Goal: Navigation & Orientation: Find specific page/section

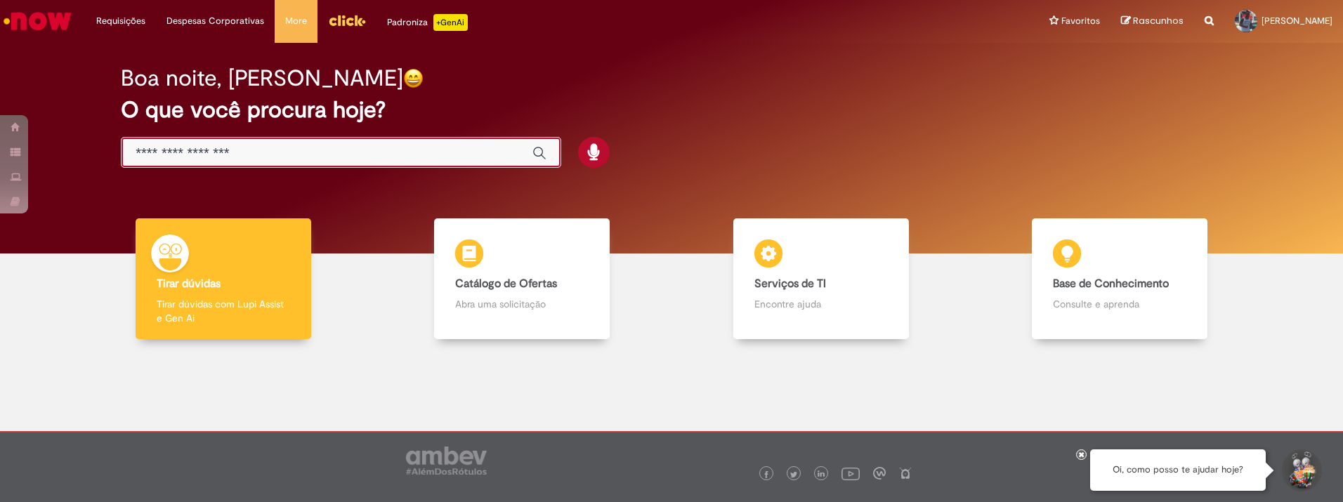
click at [225, 152] on input "Basta digitar aqui" at bounding box center [327, 153] width 383 height 16
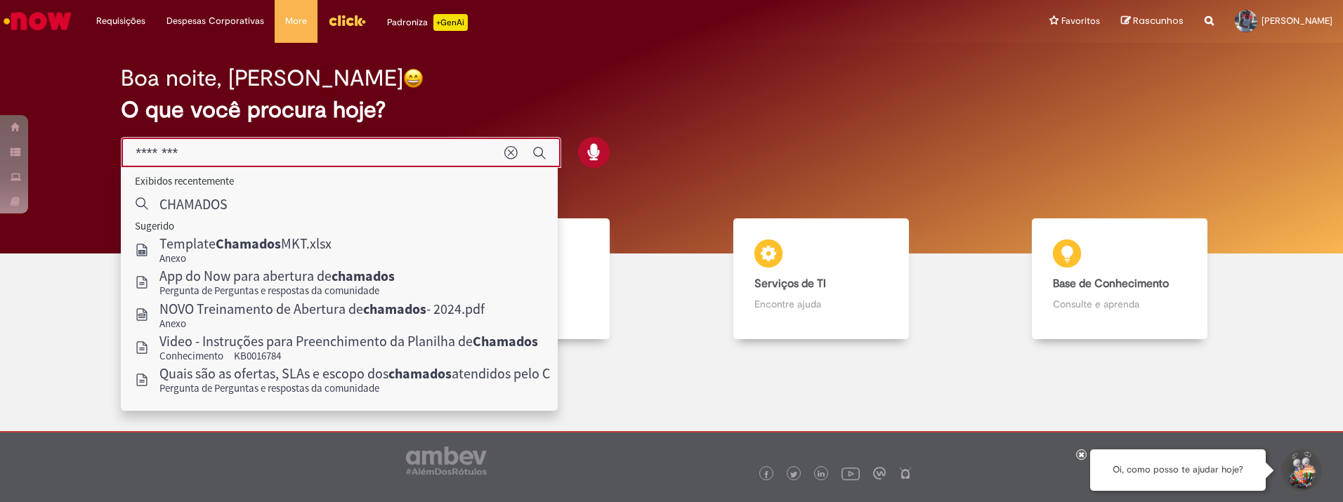
type input "********"
click at [740, 152] on div "Boa noite, Rodrigo O que você procura hoje?" at bounding box center [671, 117] width 1150 height 119
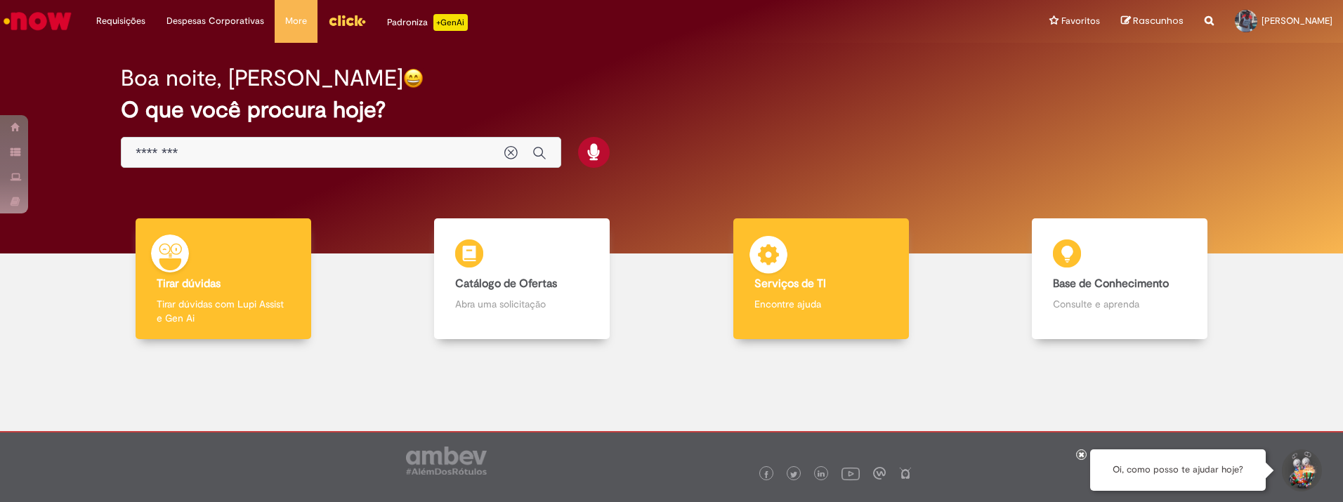
click at [824, 286] on h4 "Serviços de TI" at bounding box center [820, 284] width 133 height 13
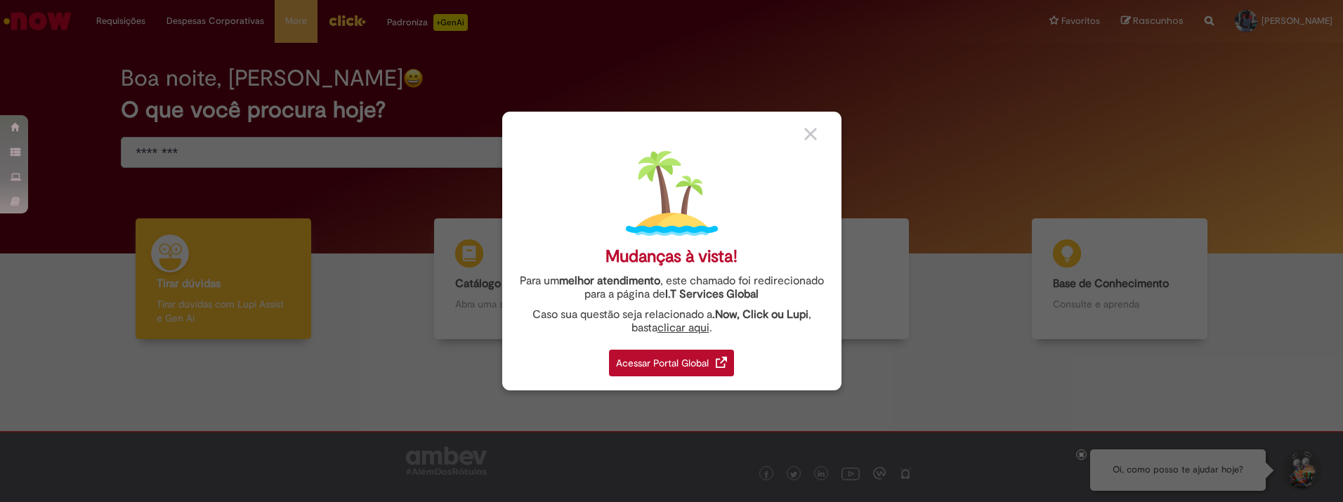
click at [703, 355] on div "Acessar Portal Global" at bounding box center [671, 363] width 125 height 27
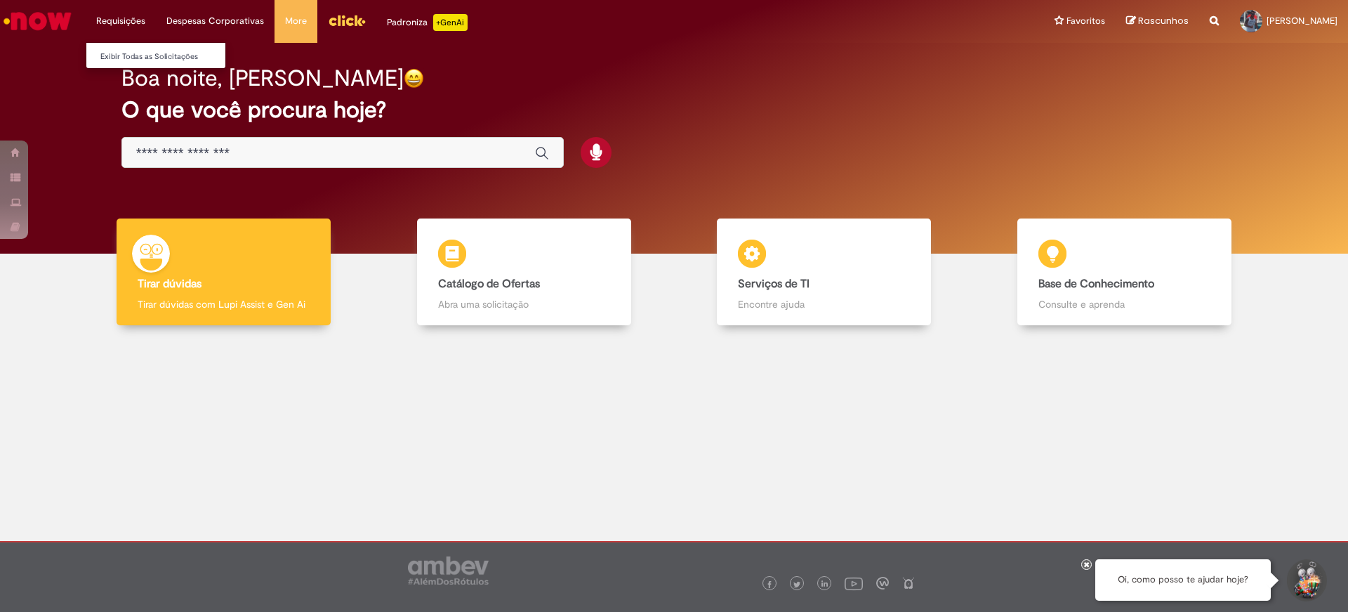
click at [126, 15] on li "Requisições Exibir Todas as Solicitações" at bounding box center [121, 21] width 70 height 42
click at [130, 62] on link "Exibir Todas as Solicitações" at bounding box center [163, 56] width 155 height 15
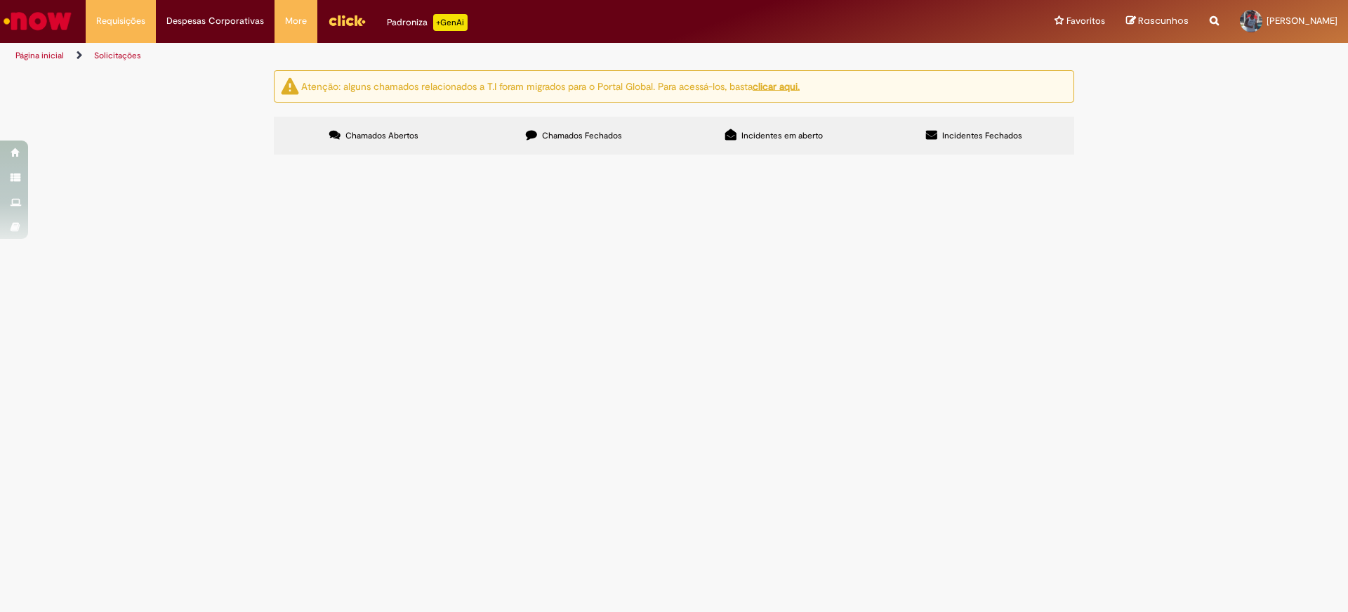
click at [584, 136] on span "Chamados Fechados" at bounding box center [582, 135] width 80 height 11
click at [787, 140] on span "Incidentes em aberto" at bounding box center [782, 135] width 81 height 11
click at [614, 126] on label "Chamados Fechados" at bounding box center [574, 136] width 200 height 38
click at [950, 138] on span "Incidentes Fechados" at bounding box center [982, 135] width 80 height 11
click at [438, 143] on label "Chamados Abertos" at bounding box center [374, 136] width 200 height 38
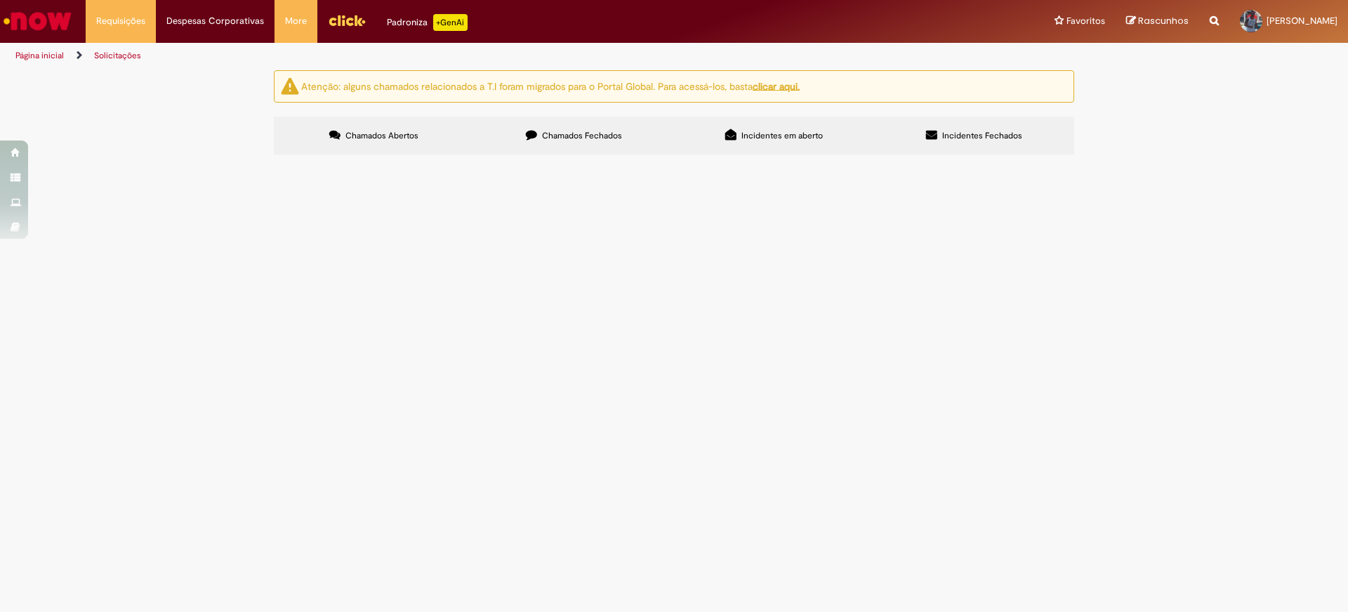
click at [541, 141] on label "Chamados Fechados" at bounding box center [574, 136] width 200 height 38
click at [395, 147] on label "Chamados Abertos" at bounding box center [374, 136] width 200 height 38
click at [218, 25] on li "Despesas Corporativas Minhas Despesas Solicitar Adiantamento de Viagem Solicita…" at bounding box center [215, 21] width 119 height 42
click at [292, 26] on li "More Minhas Pastas Gestão de acessos Solicitar Compra Colabora" at bounding box center [296, 21] width 43 height 42
click at [173, 147] on div "Atenção: alguns chamados relacionados a T.I foram migrados para o Portal Global…" at bounding box center [674, 114] width 1348 height 88
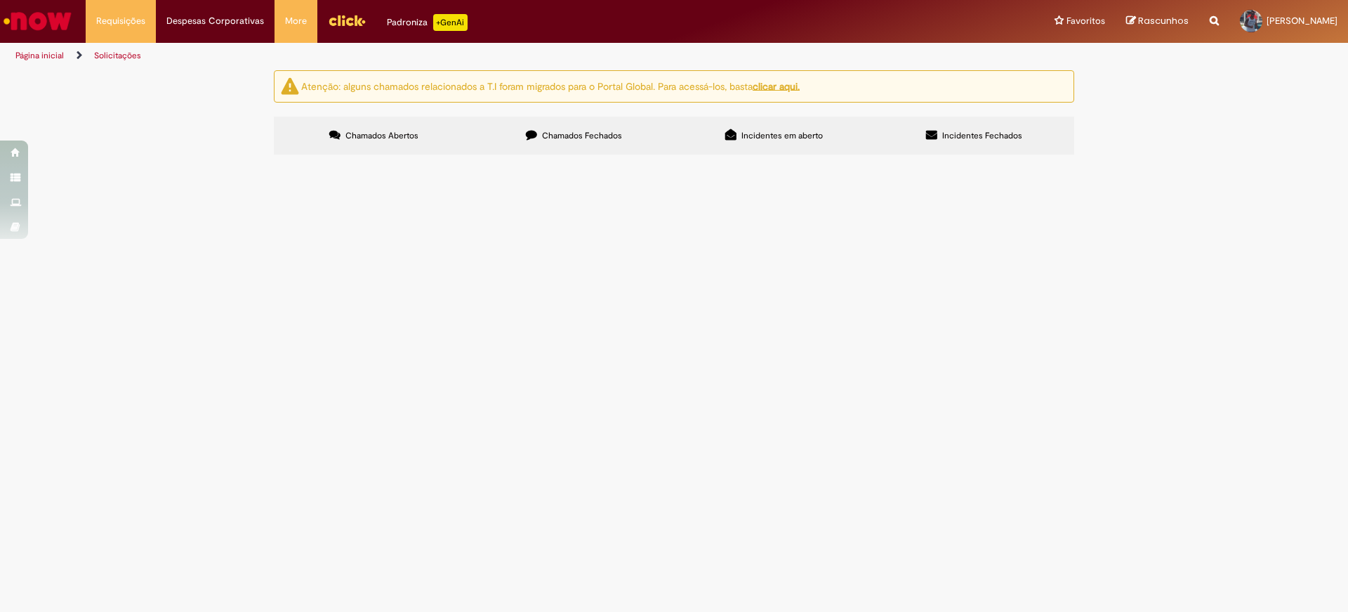
click at [77, 60] on span "Página inicial" at bounding box center [48, 55] width 67 height 11
click at [81, 58] on span "Página inicial" at bounding box center [48, 55] width 67 height 11
click at [85, 54] on li "Página inicial" at bounding box center [49, 56] width 77 height 26
click at [83, 54] on li "Página inicial" at bounding box center [49, 56] width 77 height 26
click at [82, 54] on icon "Trilhas de página" at bounding box center [74, 55] width 17 height 8
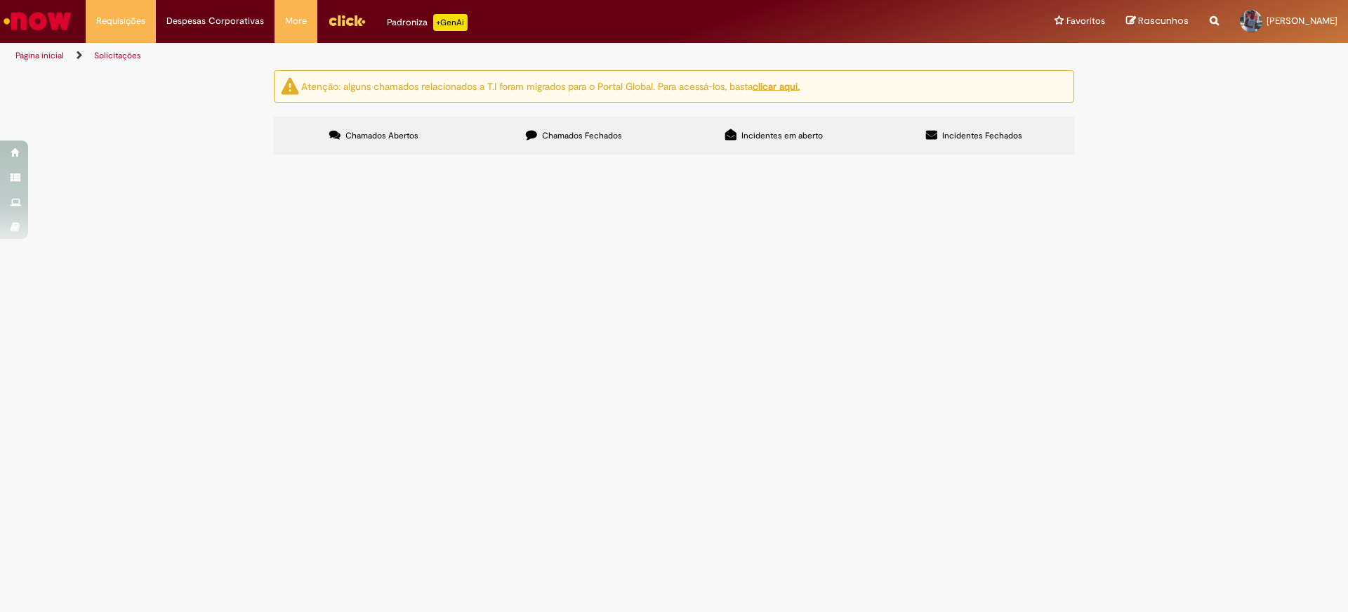
click at [113, 148] on div "Atenção: alguns chamados relacionados a T.I foram migrados para o Portal Global…" at bounding box center [674, 114] width 1348 height 88
click at [0, 0] on button at bounding box center [0, 0] width 0 height 0
